Goal: Download file/media

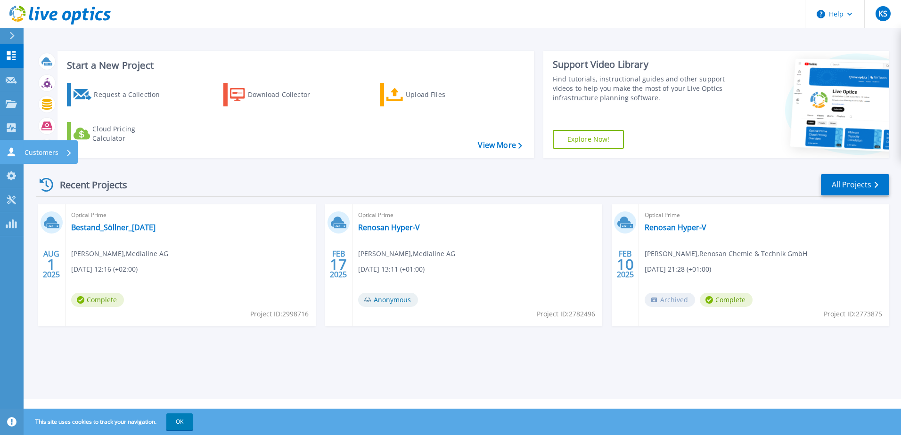
click at [9, 146] on link "Customers Customers" at bounding box center [12, 152] width 24 height 24
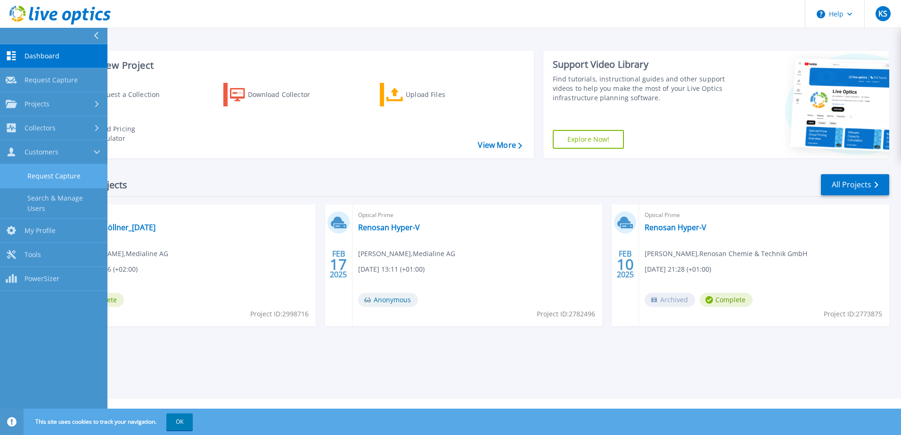
click at [54, 186] on link "Request Capture" at bounding box center [53, 176] width 107 height 24
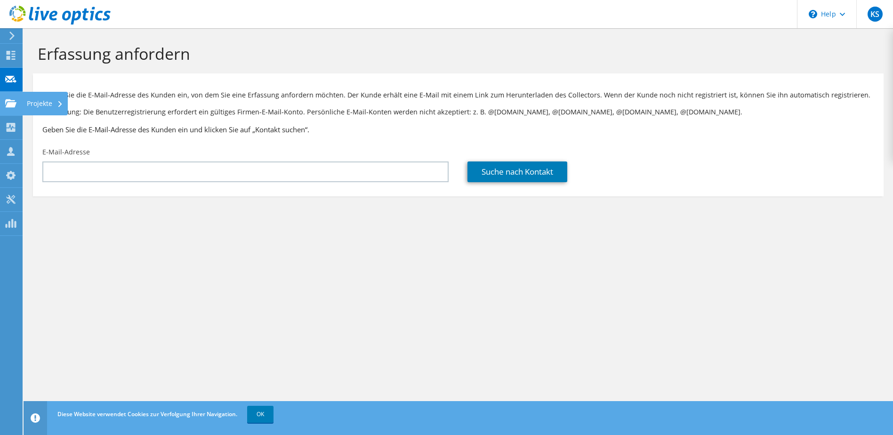
click at [34, 105] on div "Projekte" at bounding box center [45, 104] width 46 height 24
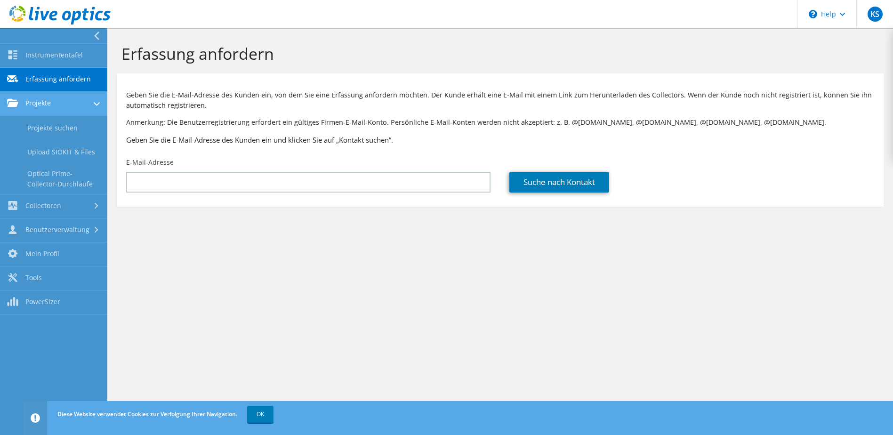
click at [49, 107] on link "Projekte" at bounding box center [53, 104] width 107 height 24
click at [48, 122] on link "Projekte suchen" at bounding box center [53, 128] width 107 height 24
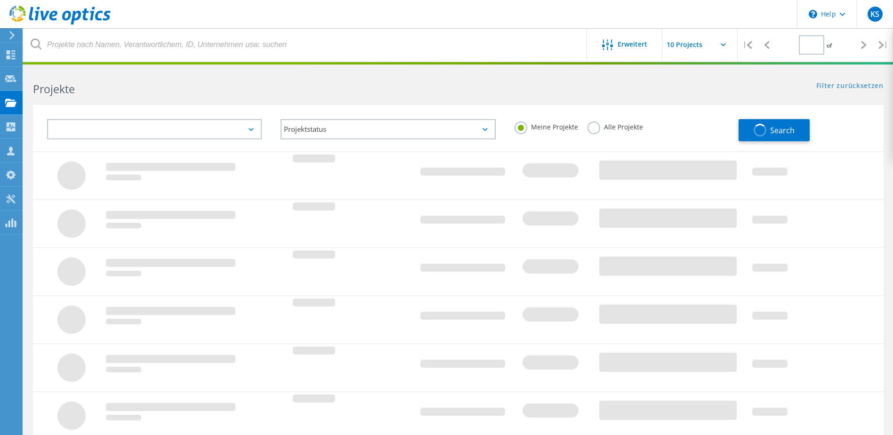
type input "1"
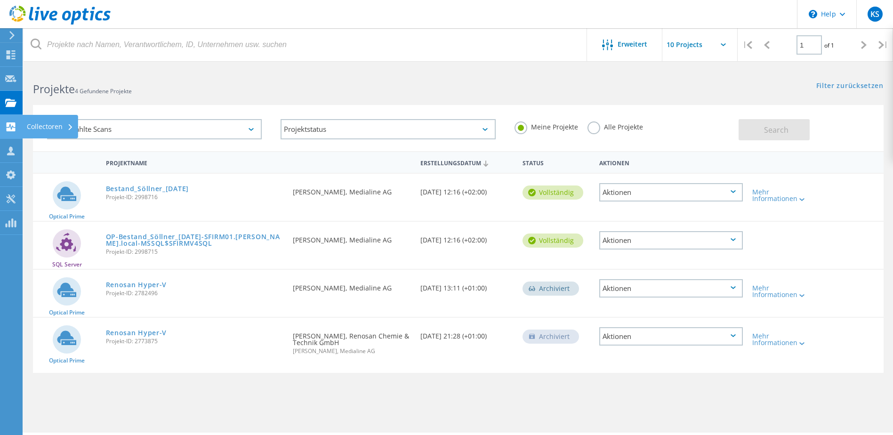
click at [11, 123] on use at bounding box center [11, 126] width 9 height 9
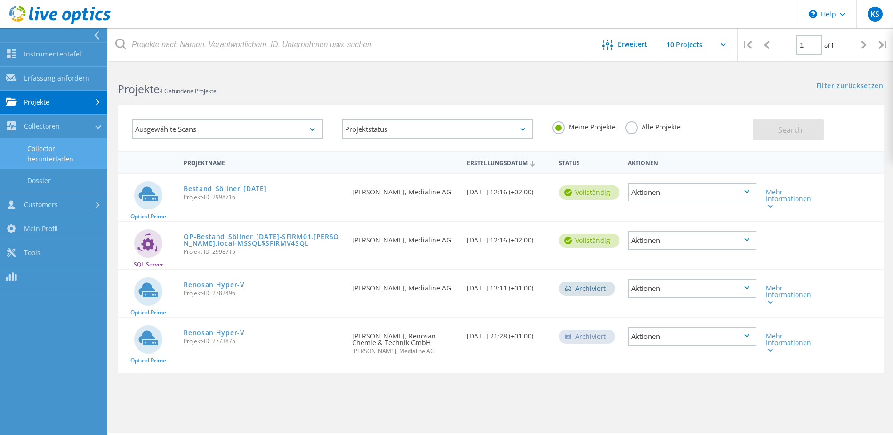
click at [50, 160] on link "Collector herunterladen" at bounding box center [53, 154] width 107 height 30
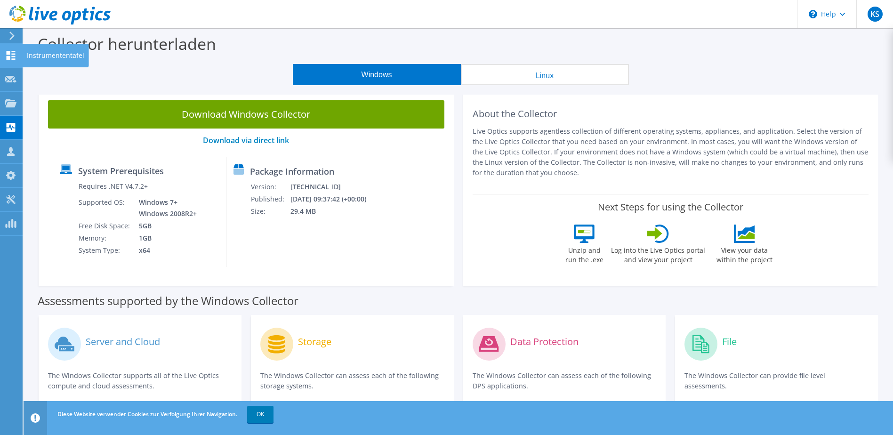
click at [7, 52] on use at bounding box center [11, 55] width 9 height 9
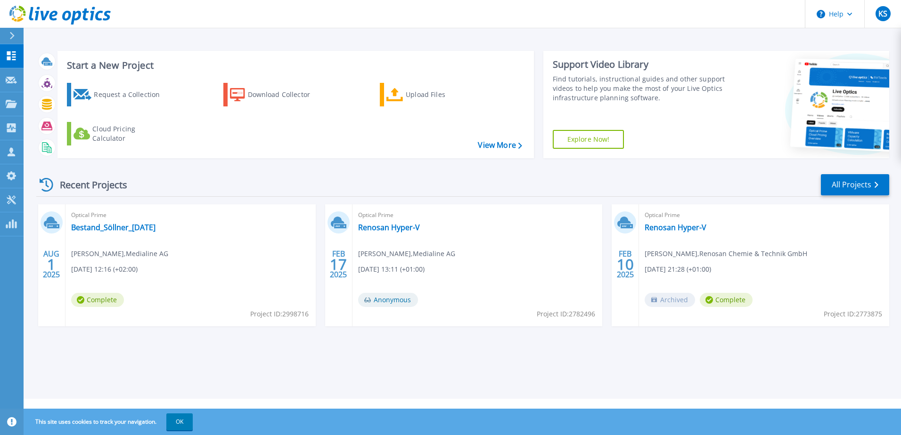
click at [472, 140] on div "Request a Collection Download Collector Upload Files Cloud Pricing Calculator" at bounding box center [294, 114] width 470 height 78
click at [484, 141] on link "View More" at bounding box center [500, 145] width 44 height 9
